Goal: Task Accomplishment & Management: Use online tool/utility

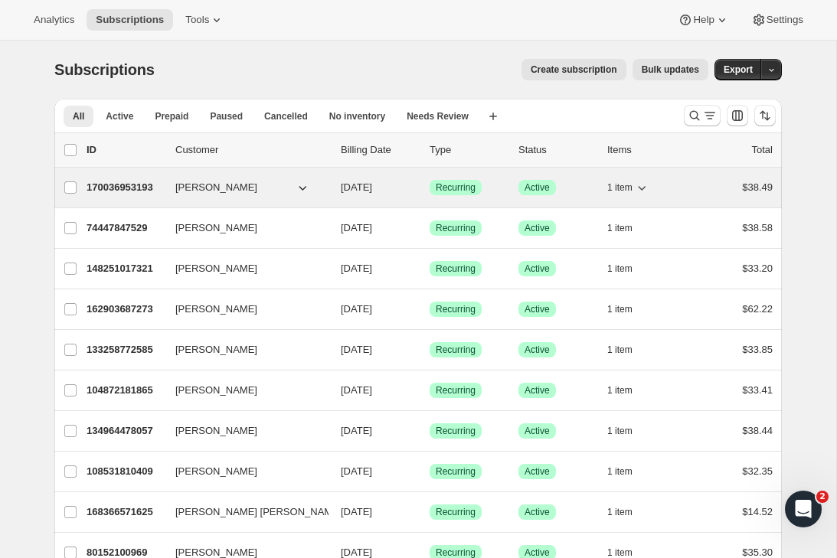
click at [122, 188] on p "170036953193" at bounding box center [125, 187] width 77 height 15
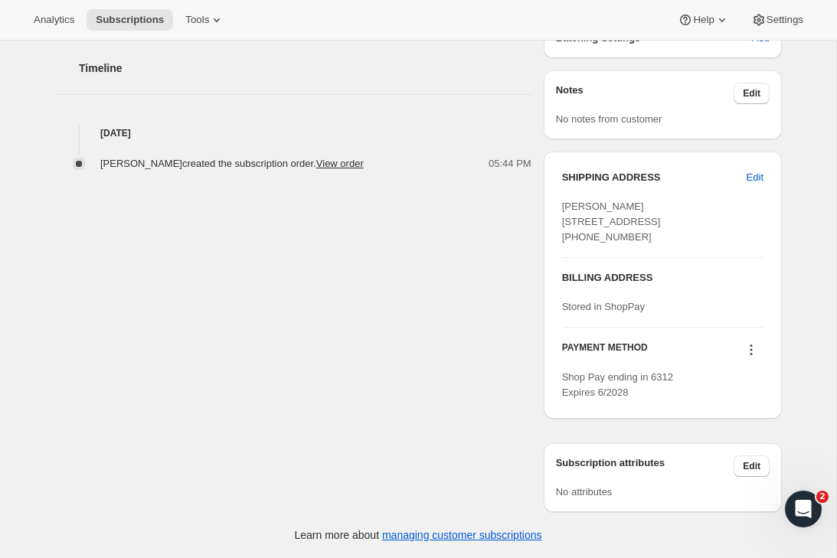
scroll to position [542, 0]
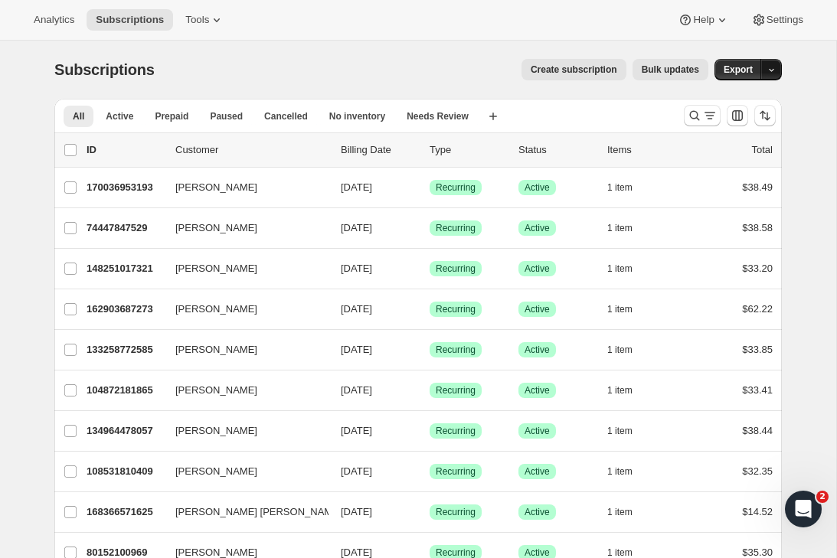
click at [769, 67] on icon "button" at bounding box center [772, 70] width 10 height 10
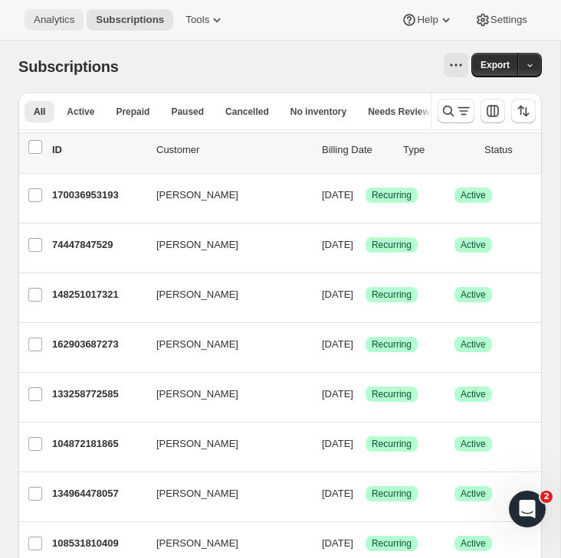
click at [54, 21] on span "Analytics" at bounding box center [54, 20] width 41 height 12
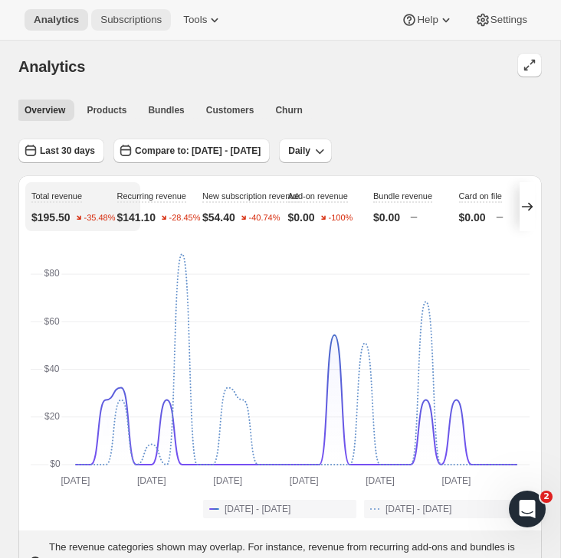
click at [130, 21] on span "Subscriptions" at bounding box center [130, 20] width 61 height 12
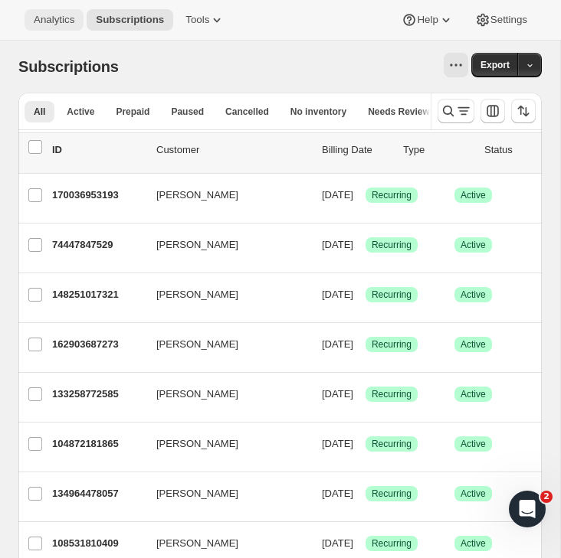
click at [63, 25] on span "Analytics" at bounding box center [54, 20] width 41 height 12
